Goal: Transaction & Acquisition: Obtain resource

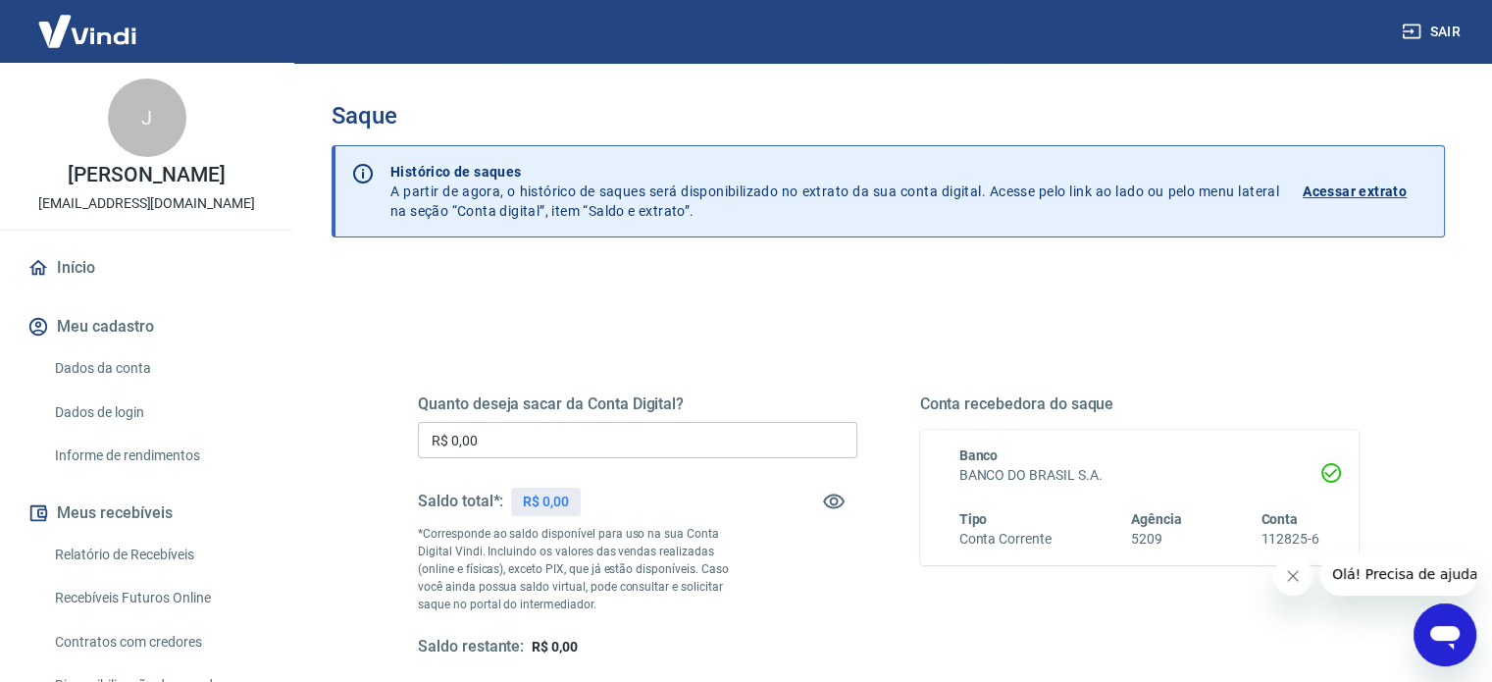
click at [828, 264] on div "Saque Histórico de saques A partir de agora, o histórico de saques será disponi…" at bounding box center [888, 452] width 1113 height 701
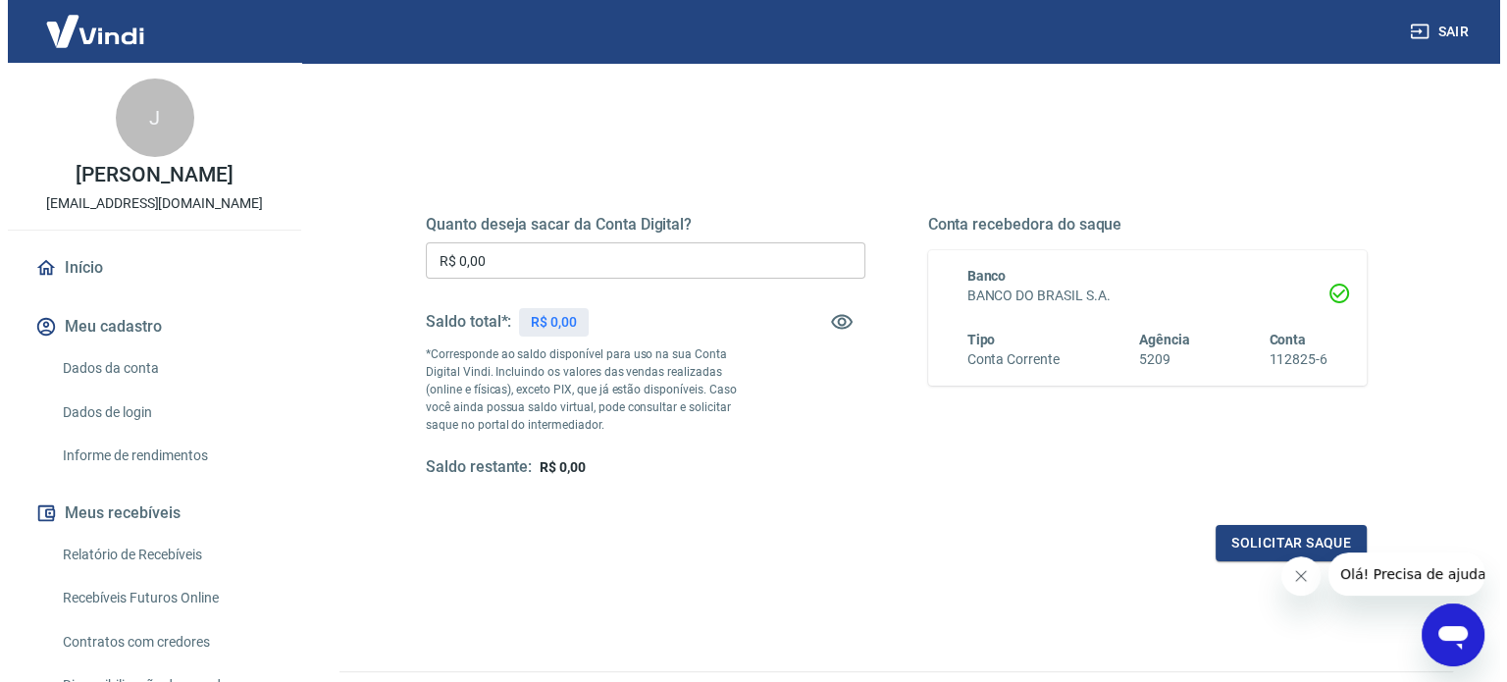
scroll to position [180, 0]
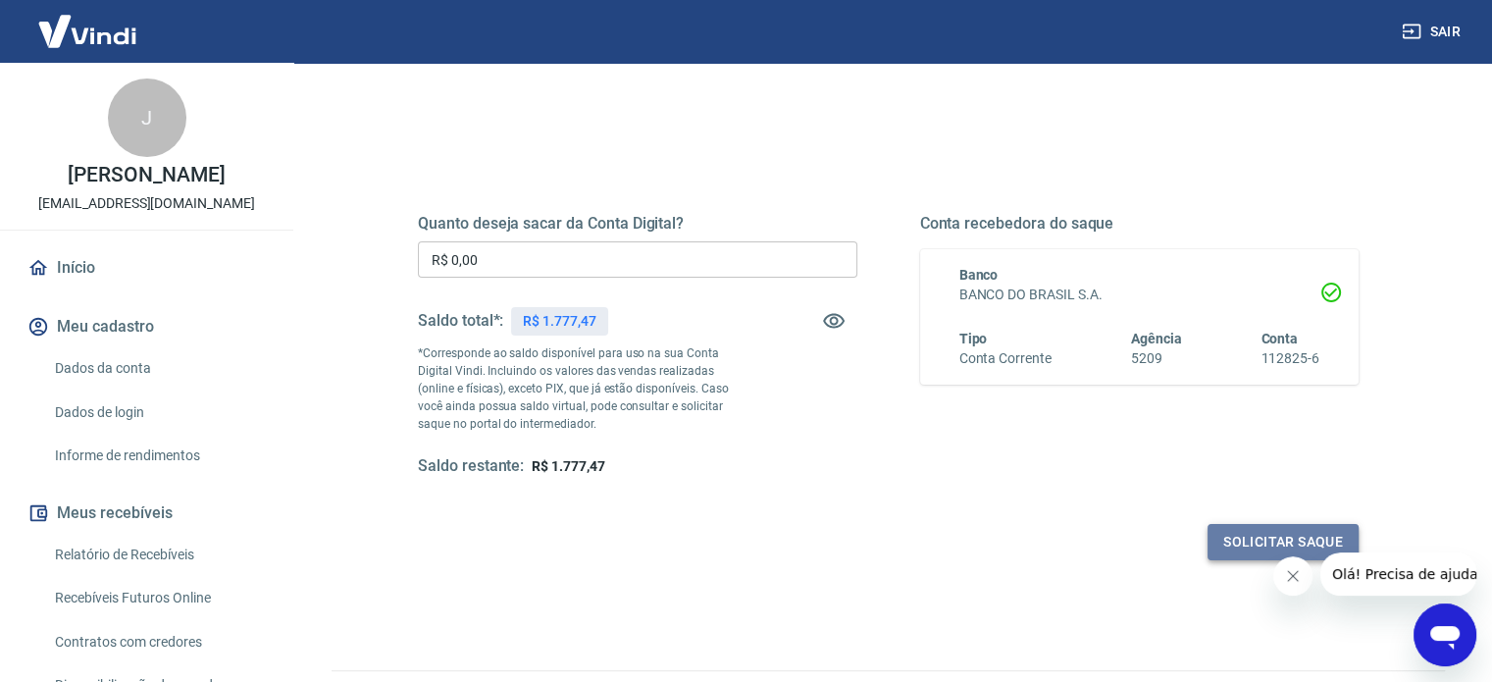
click at [1236, 529] on button "Solicitar saque" at bounding box center [1283, 542] width 151 height 36
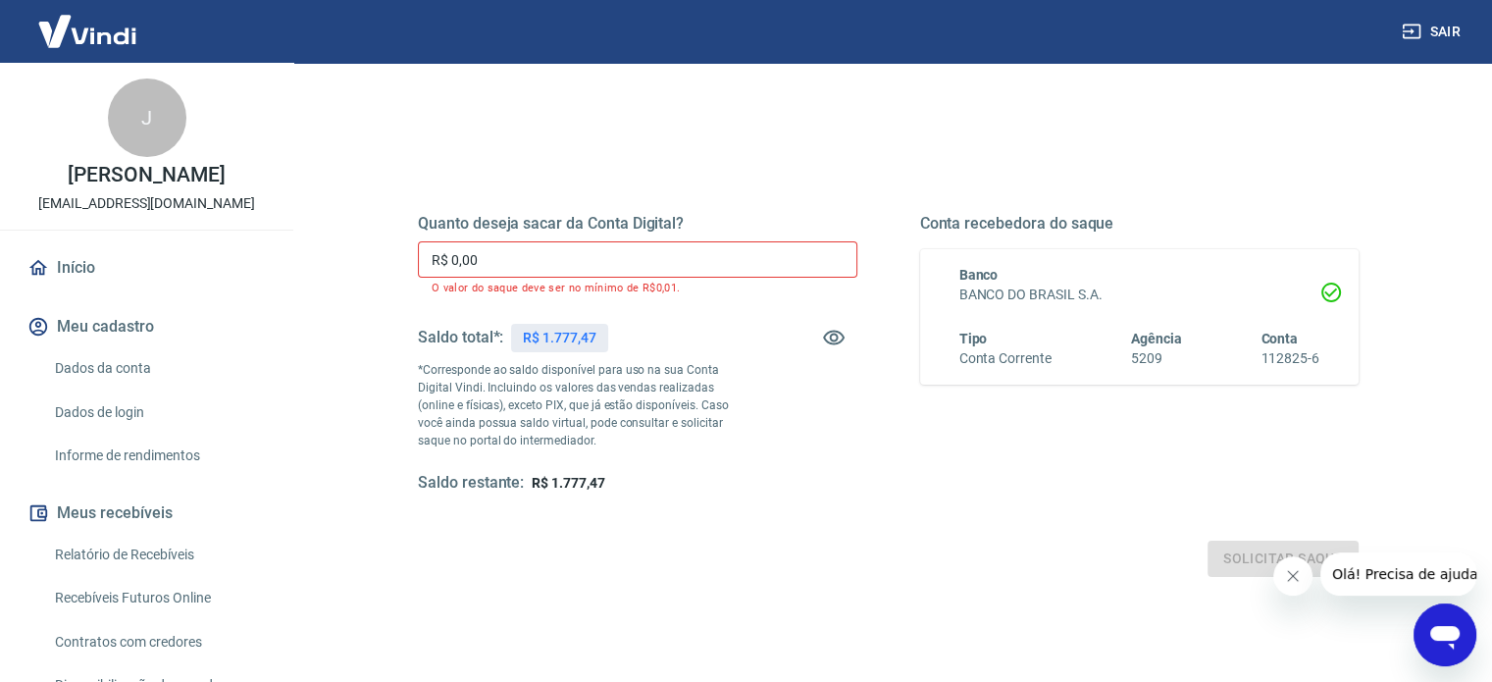
click at [739, 260] on input "R$ 0,00" at bounding box center [637, 259] width 439 height 36
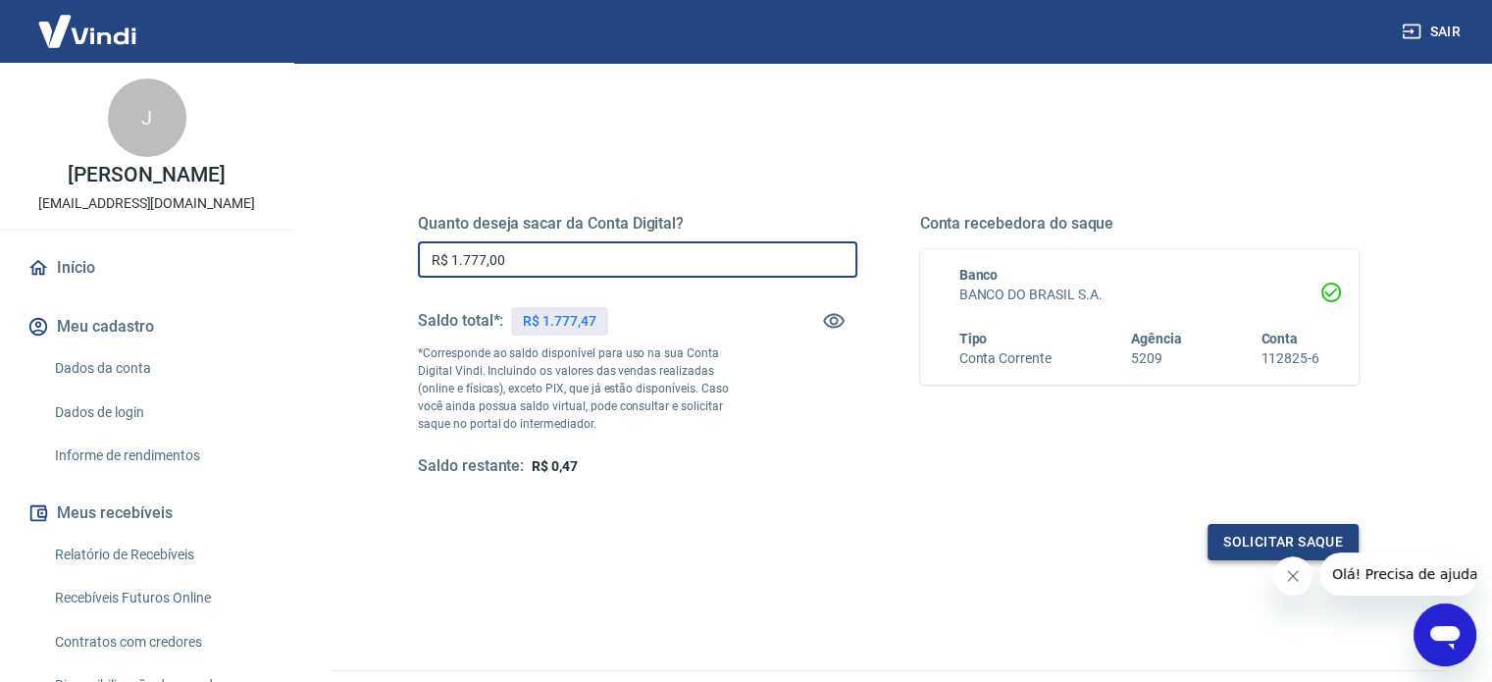
type input "R$ 1.777,00"
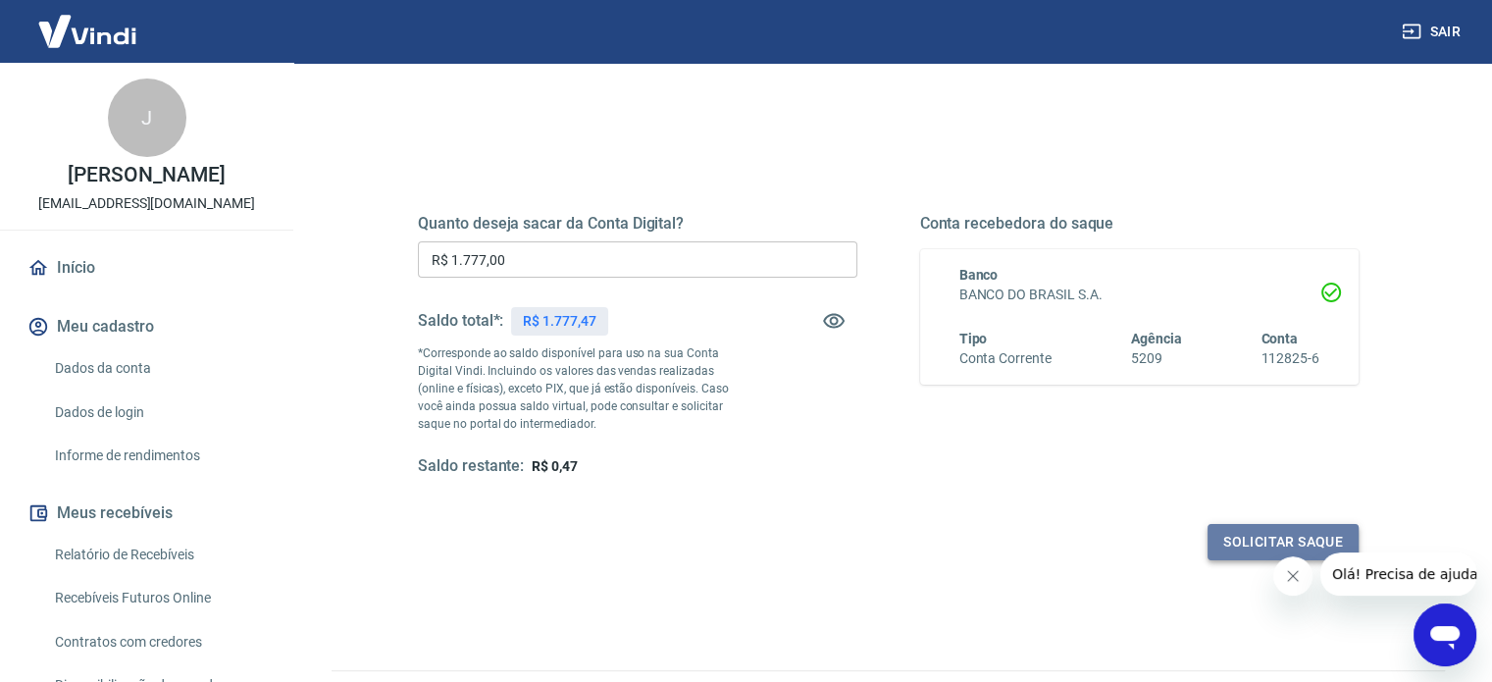
click at [1257, 533] on button "Solicitar saque" at bounding box center [1283, 542] width 151 height 36
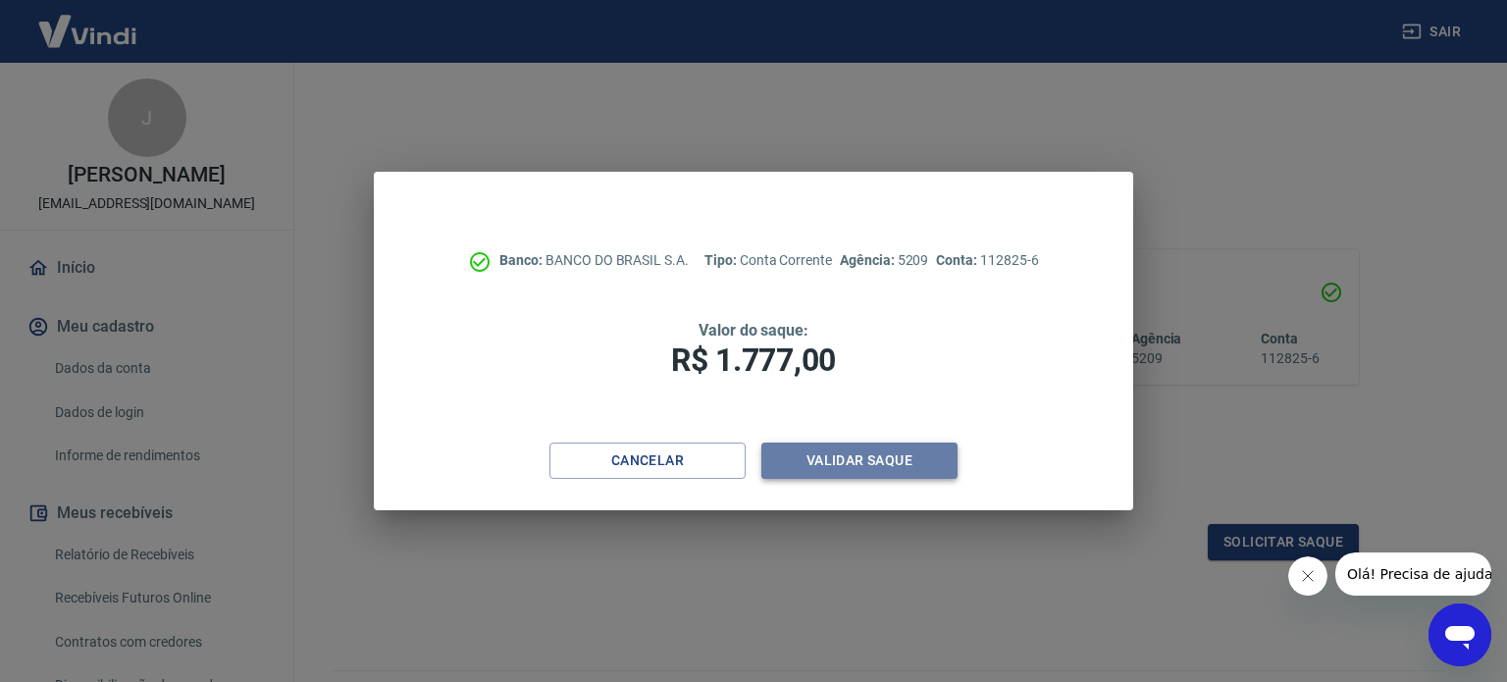
click at [900, 453] on button "Validar saque" at bounding box center [859, 460] width 196 height 36
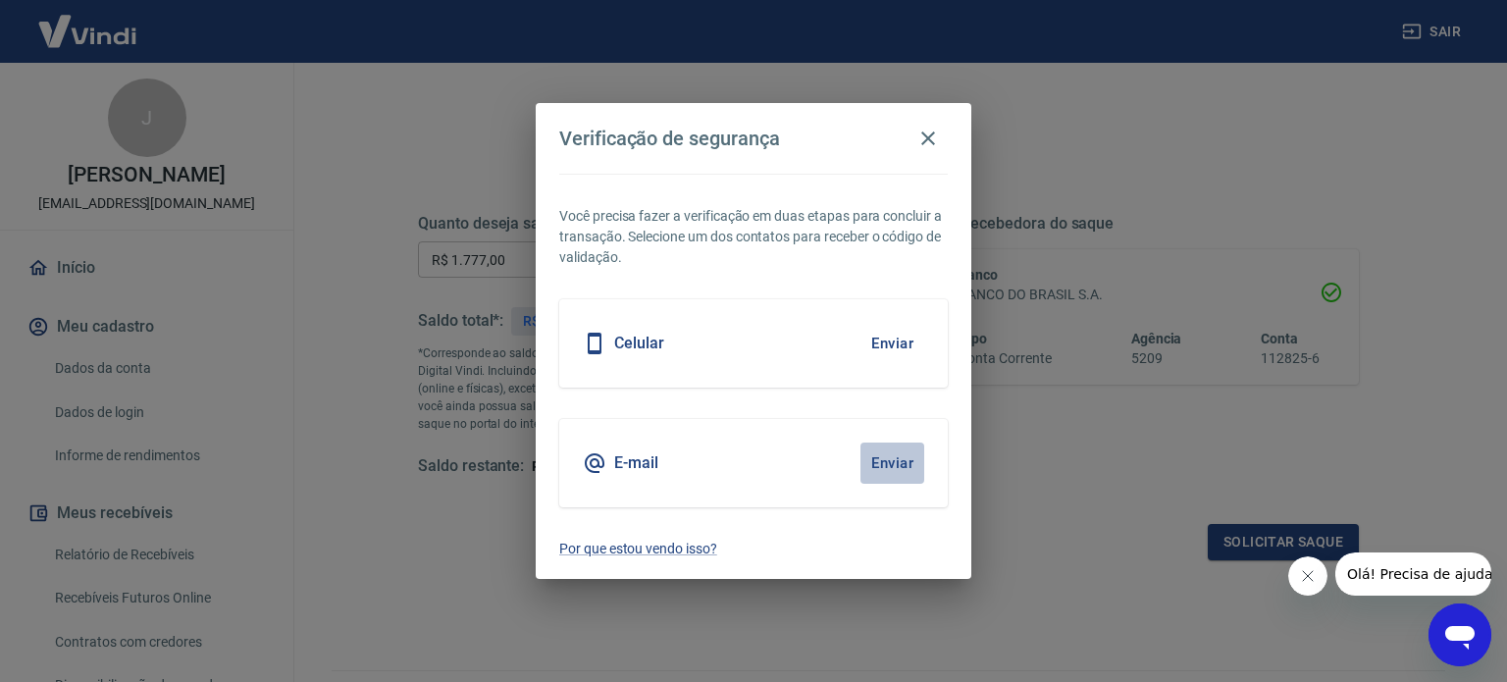
click at [885, 470] on button "Enviar" at bounding box center [892, 462] width 64 height 41
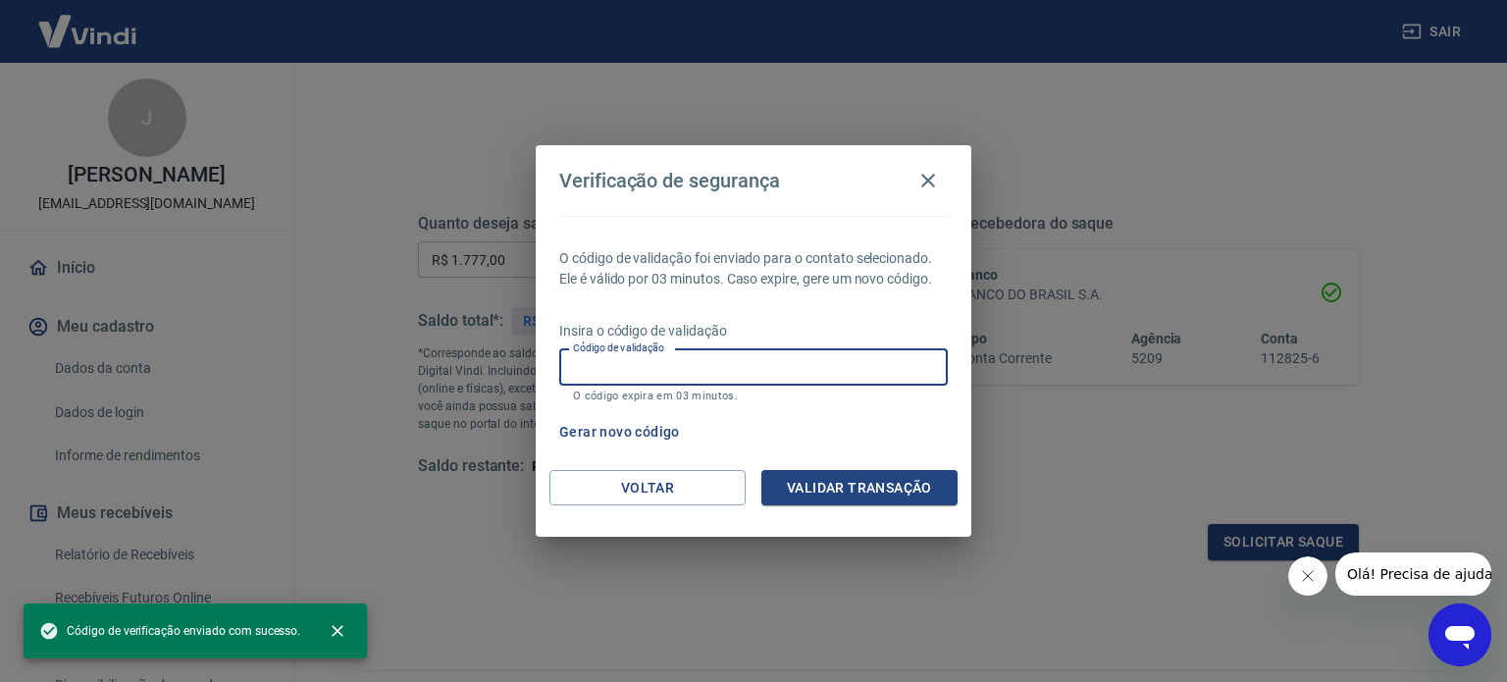
click at [821, 359] on input "Código de validação" at bounding box center [753, 367] width 388 height 36
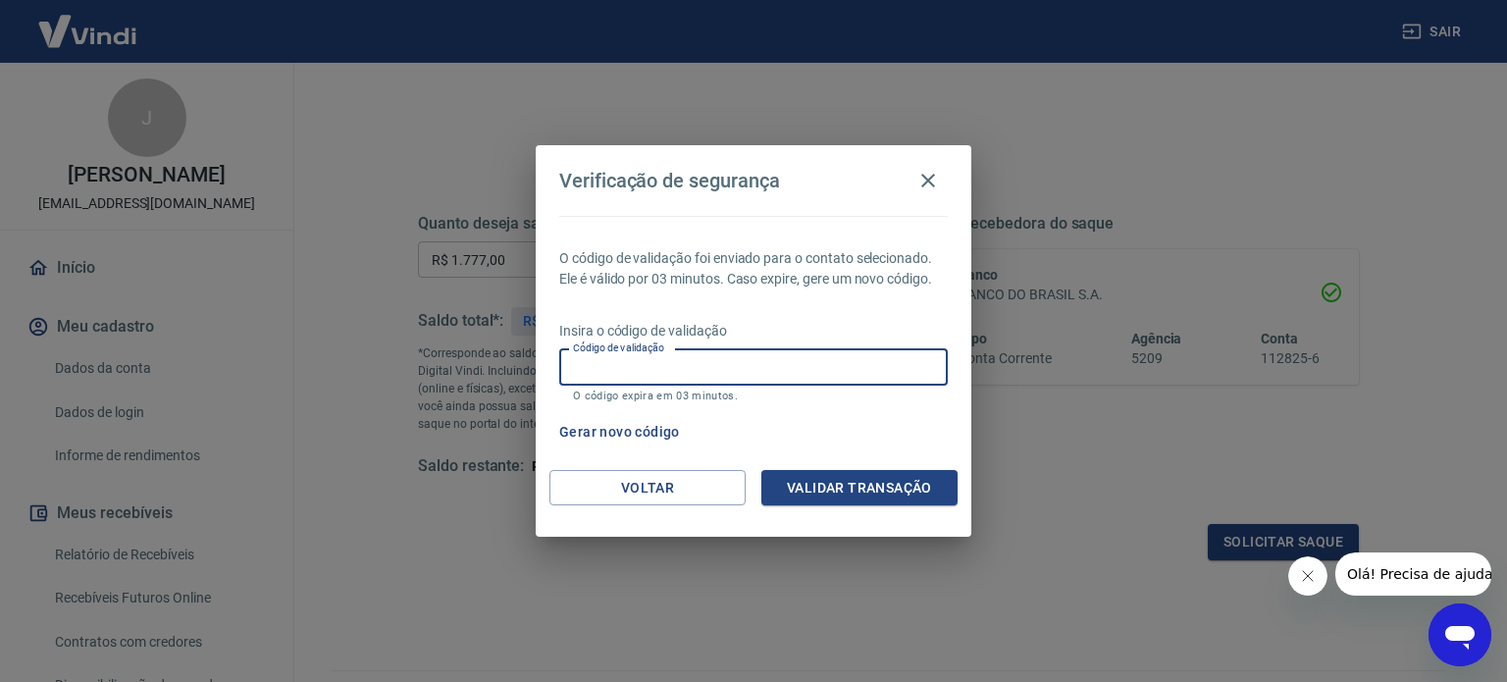
paste input "128603"
type input "128603"
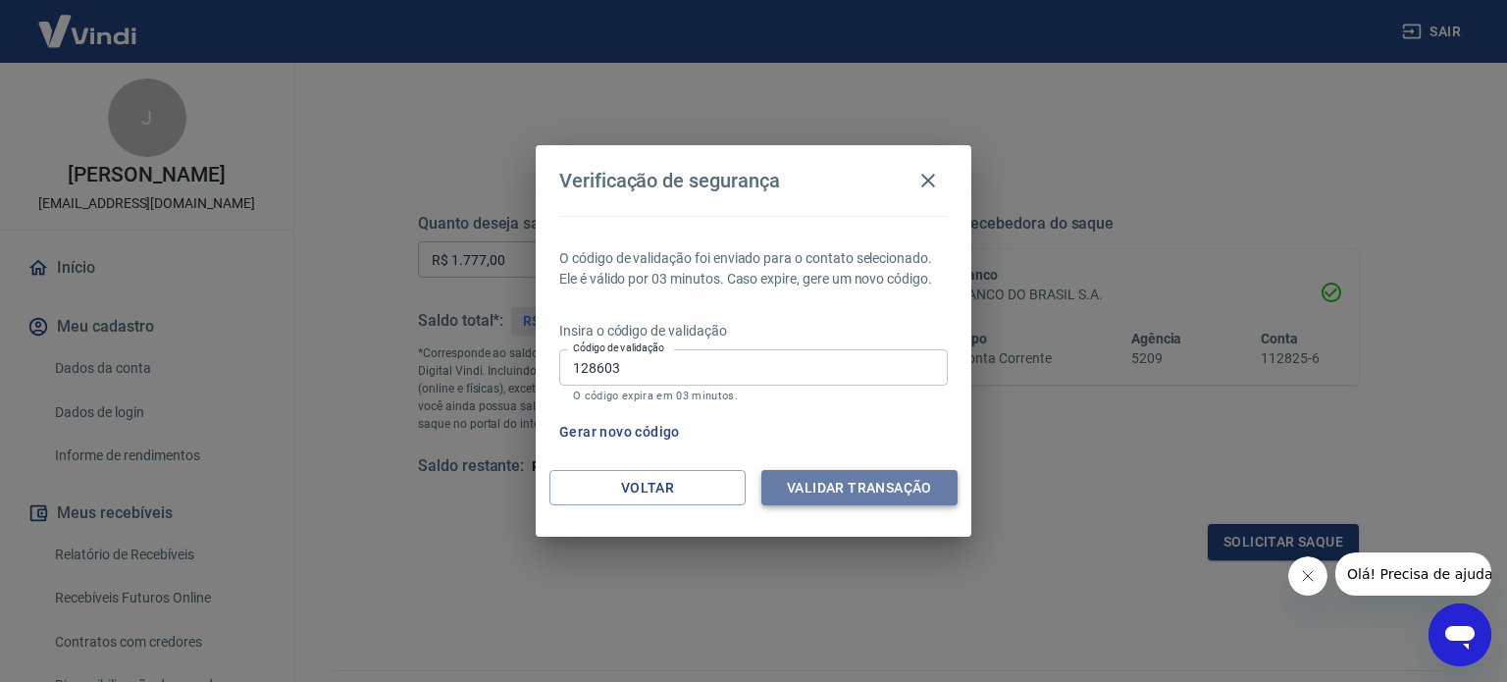
click at [838, 486] on button "Validar transação" at bounding box center [859, 488] width 196 height 36
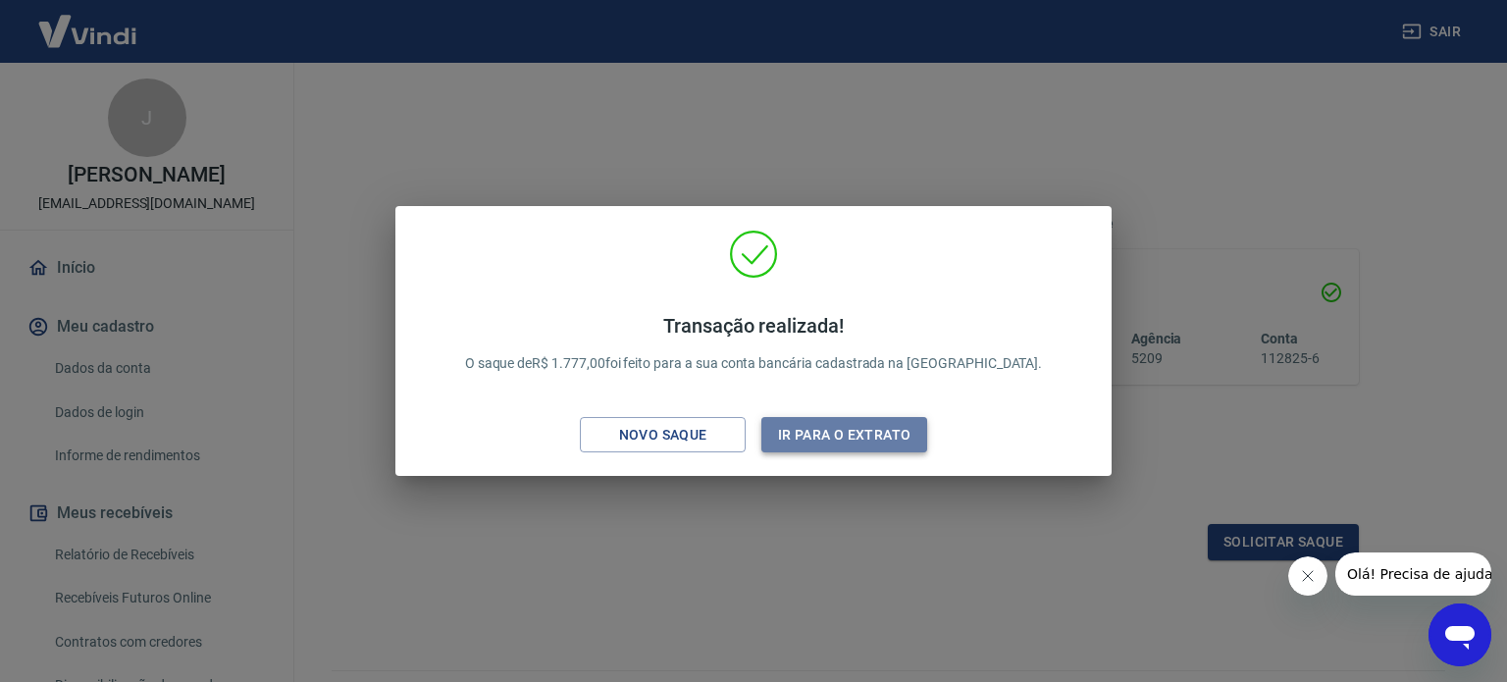
click at [852, 444] on button "Ir para o extrato" at bounding box center [844, 435] width 166 height 36
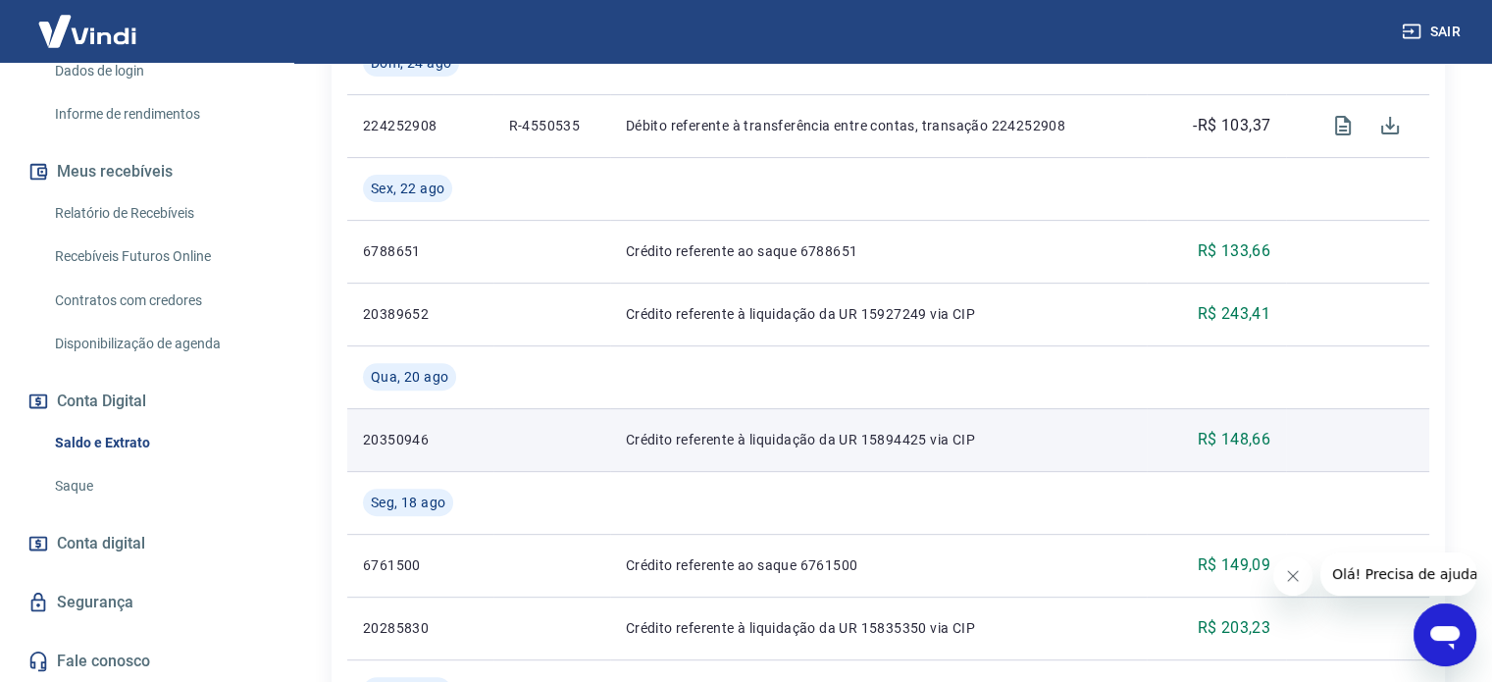
scroll to position [768, 0]
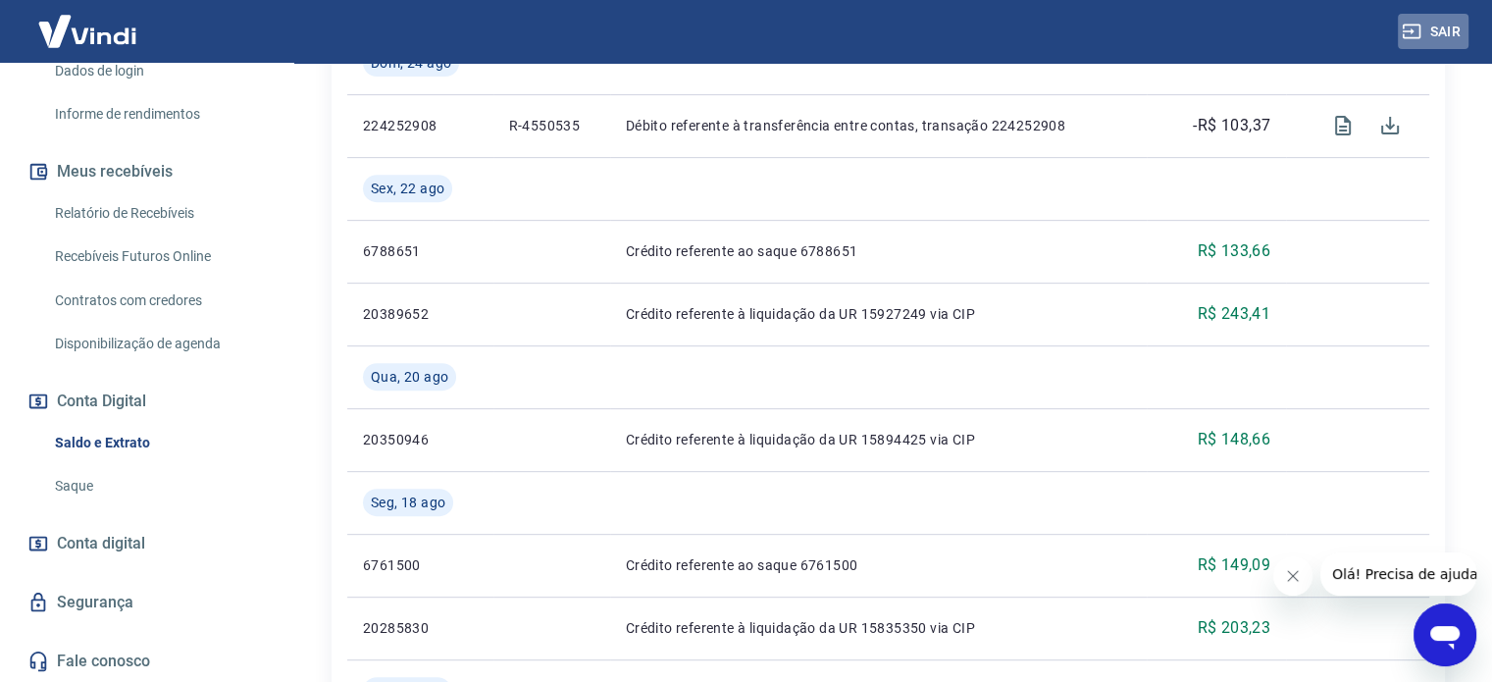
click at [1448, 34] on button "Sair" at bounding box center [1433, 32] width 71 height 36
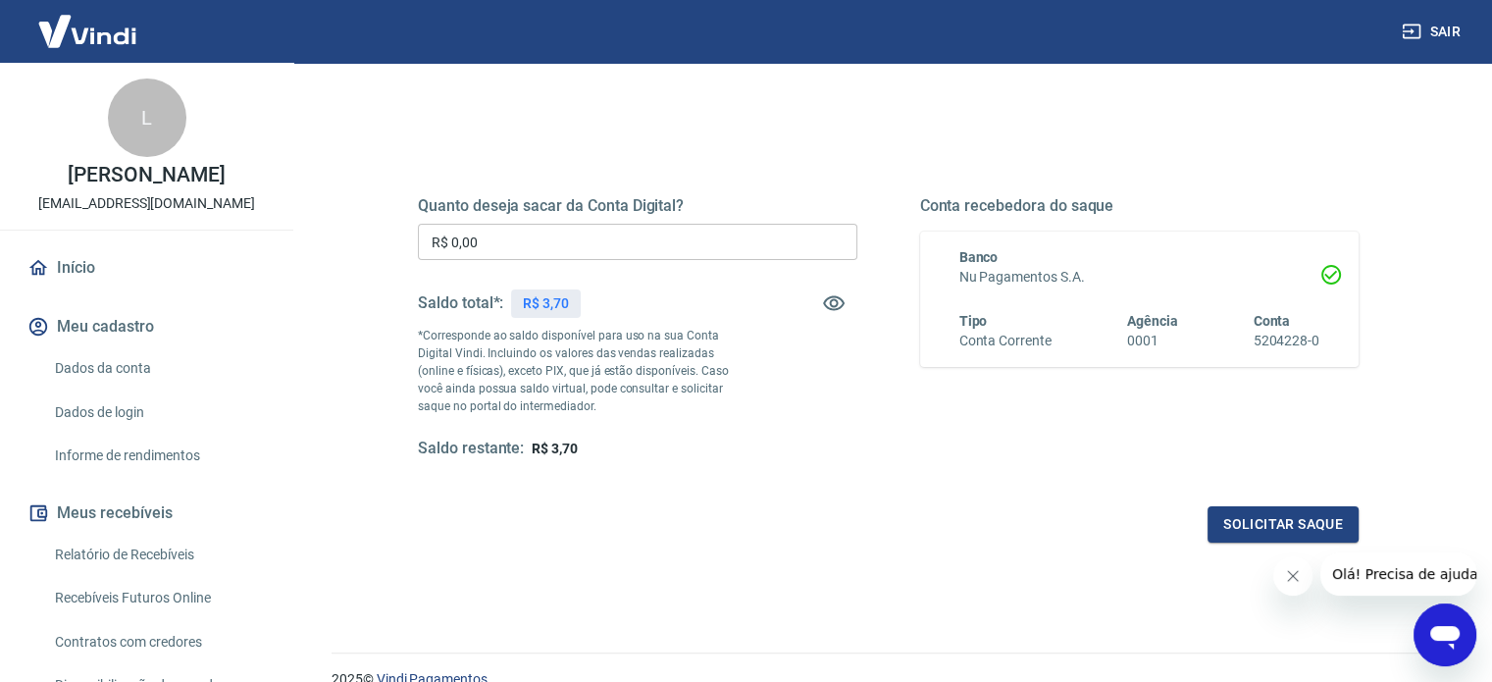
scroll to position [208, 0]
